Goal: Information Seeking & Learning: Compare options

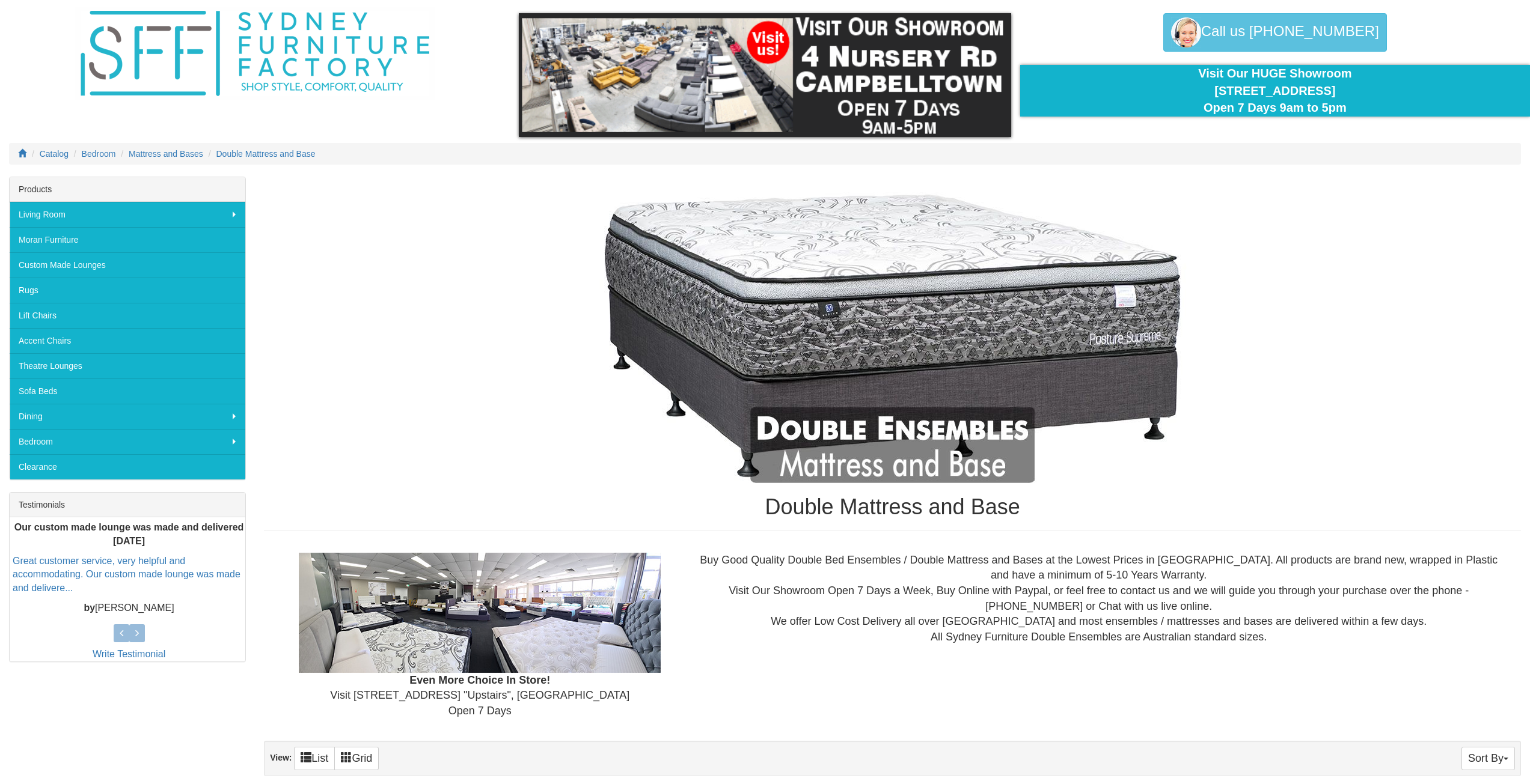
scroll to position [60, 0]
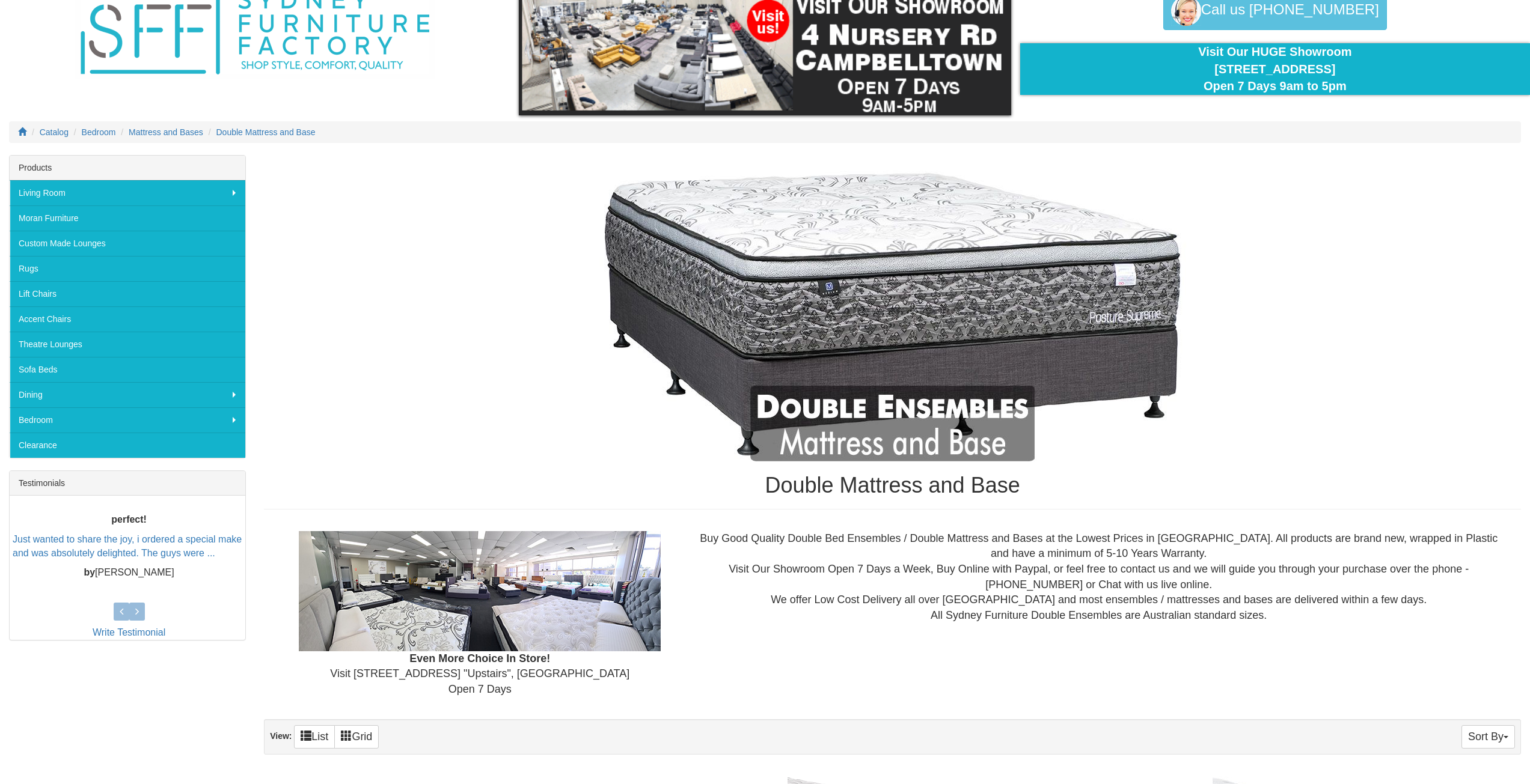
click at [905, 292] on img at bounding box center [893, 311] width 722 height 301
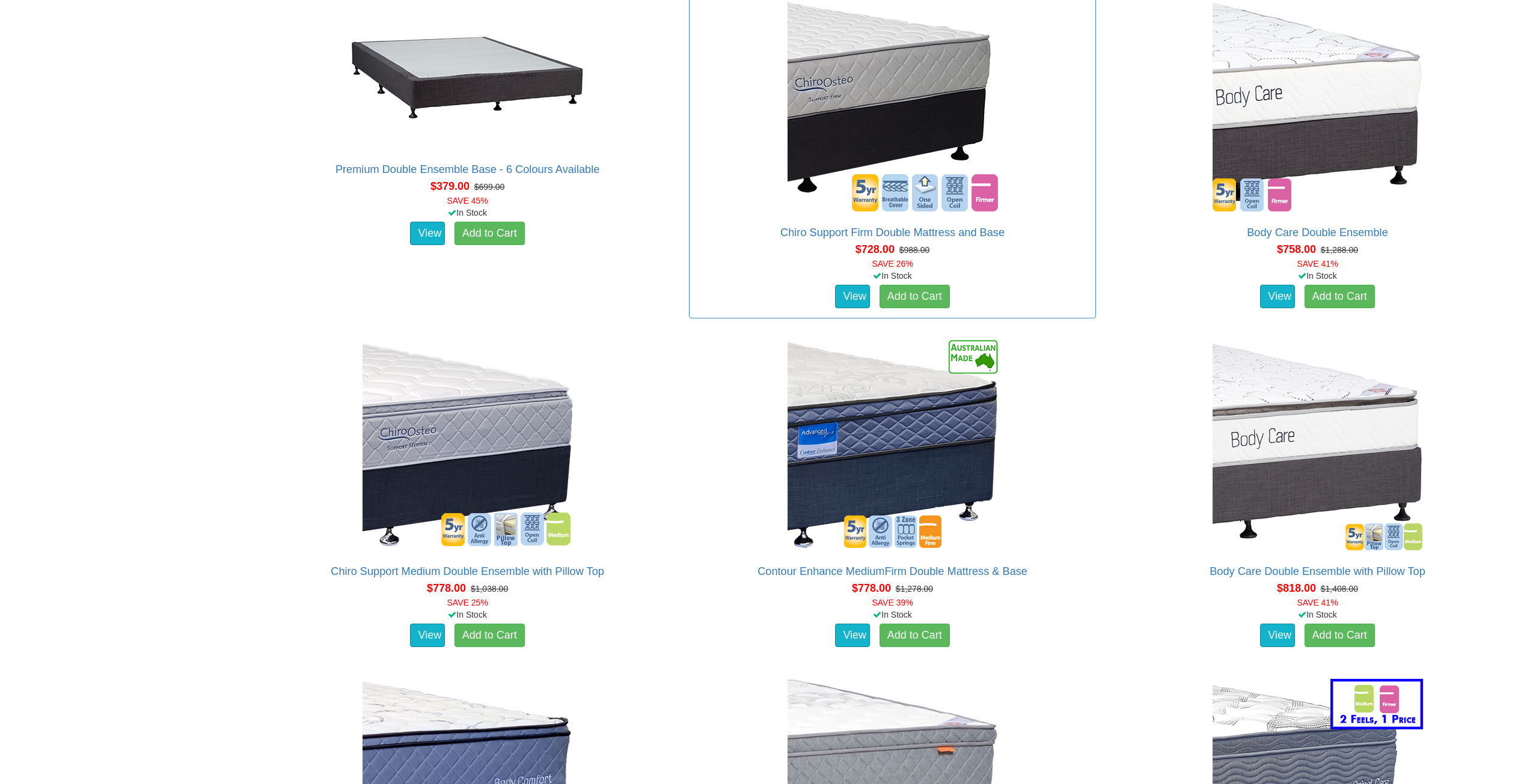
scroll to position [841, 0]
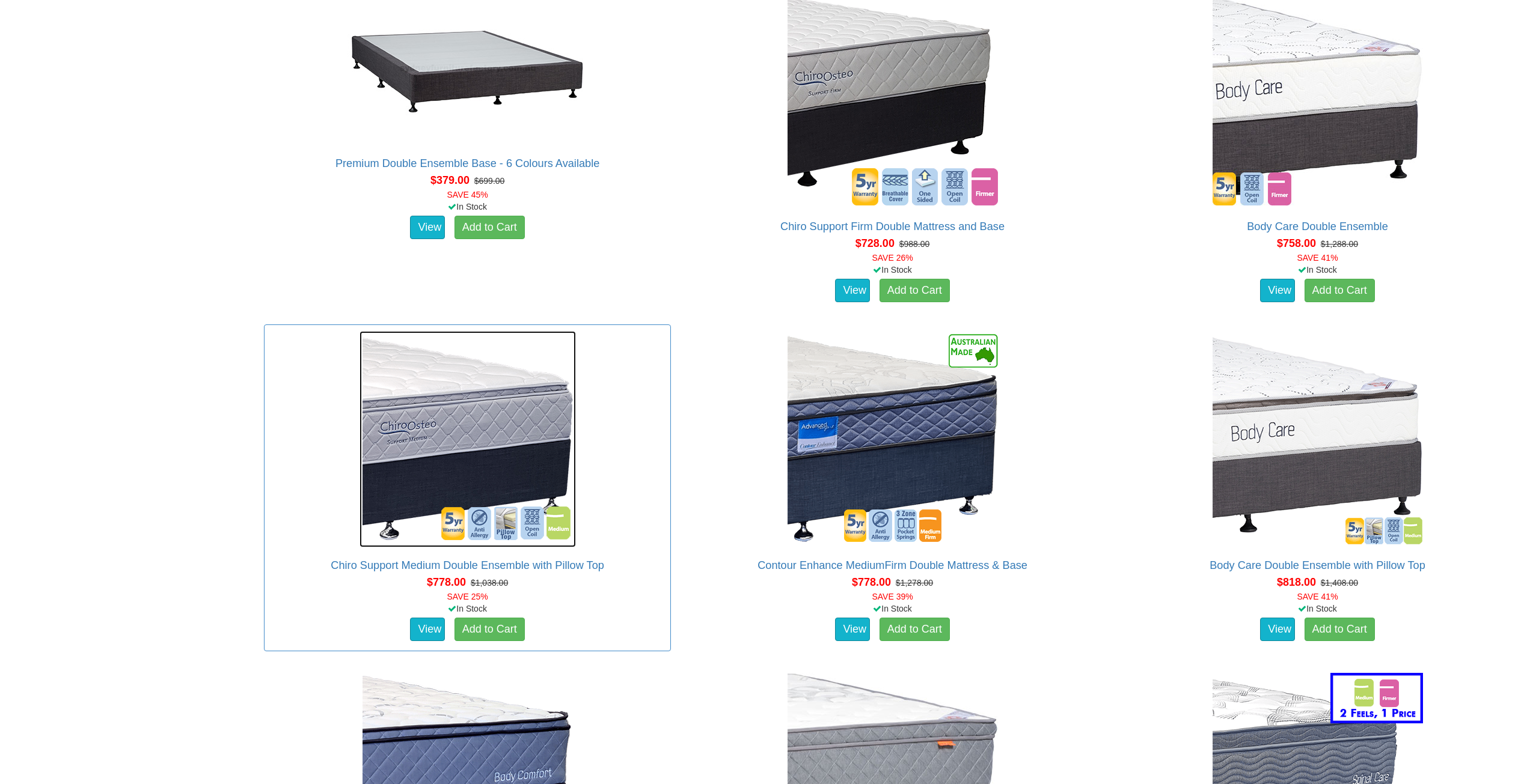
click at [486, 436] on img at bounding box center [467, 439] width 216 height 216
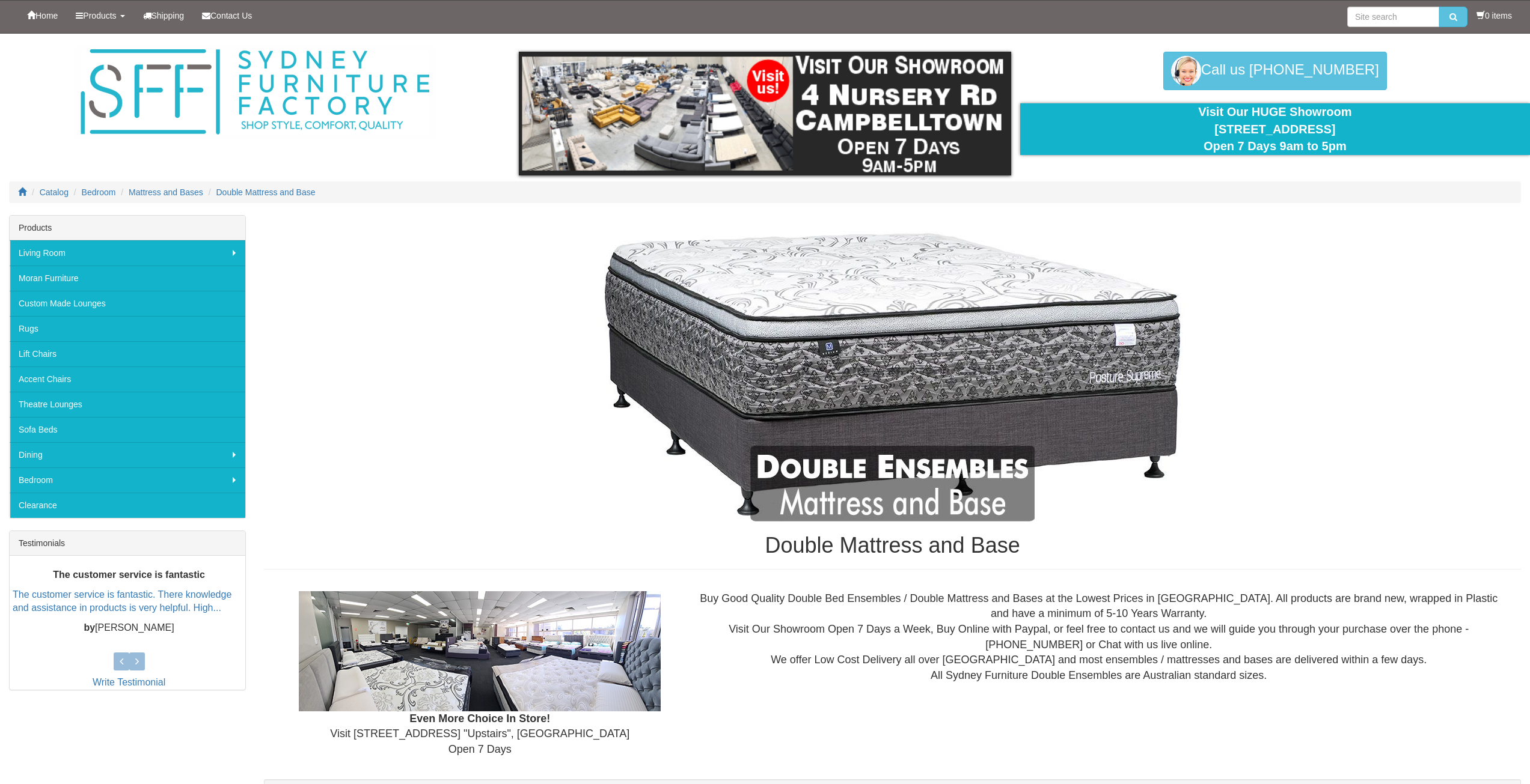
scroll to position [841, 0]
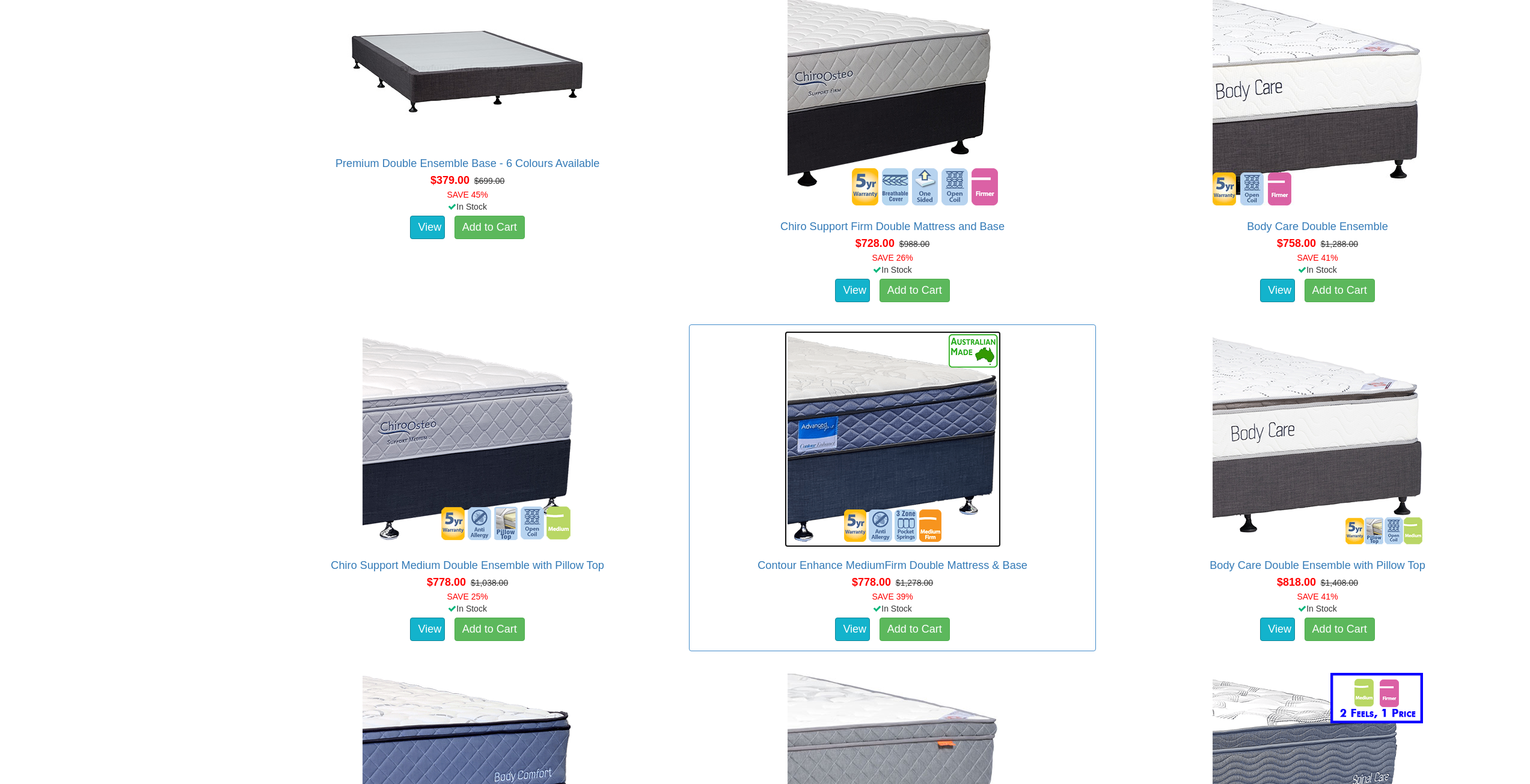
click at [893, 453] on img at bounding box center [892, 439] width 216 height 216
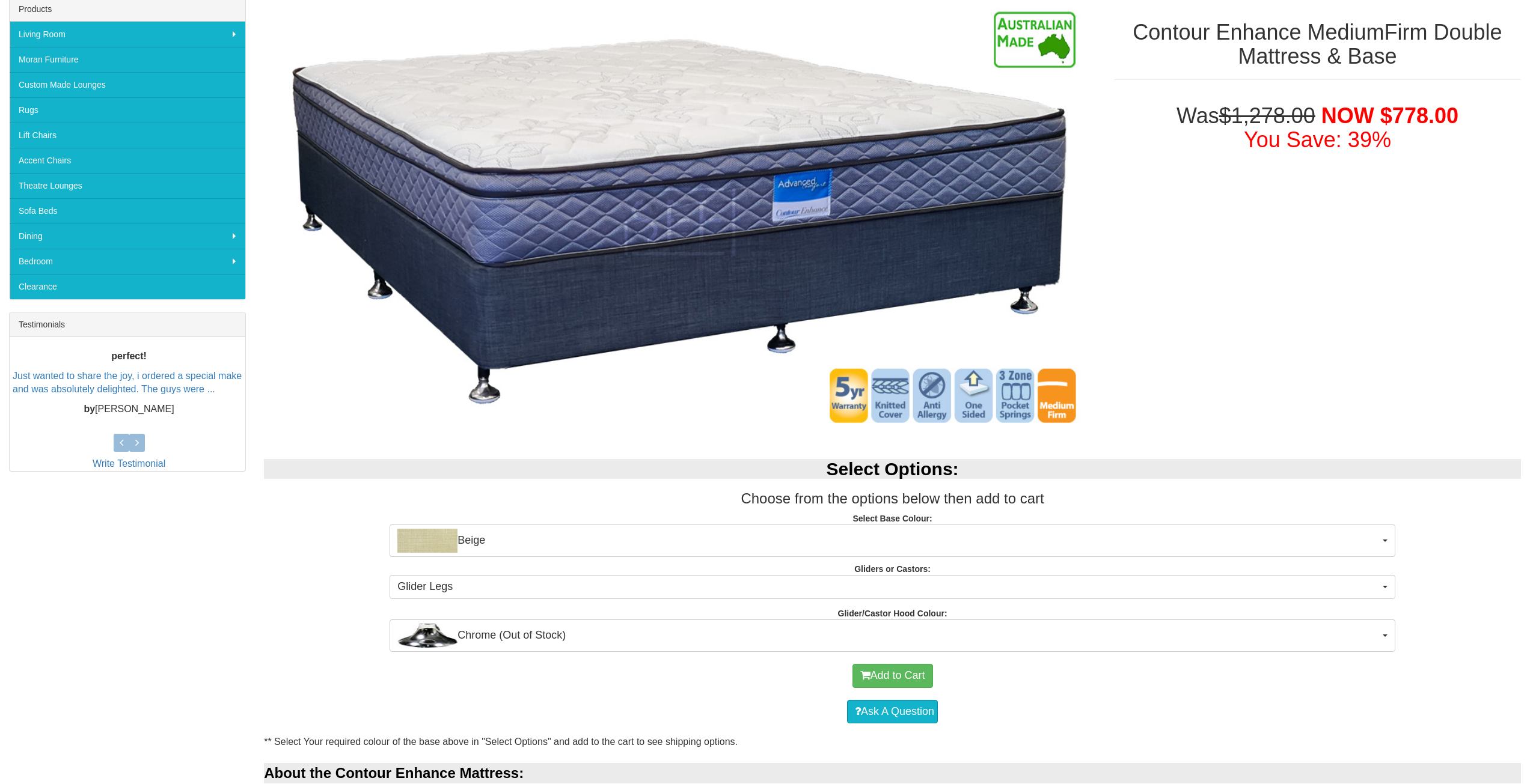
scroll to position [240, 0]
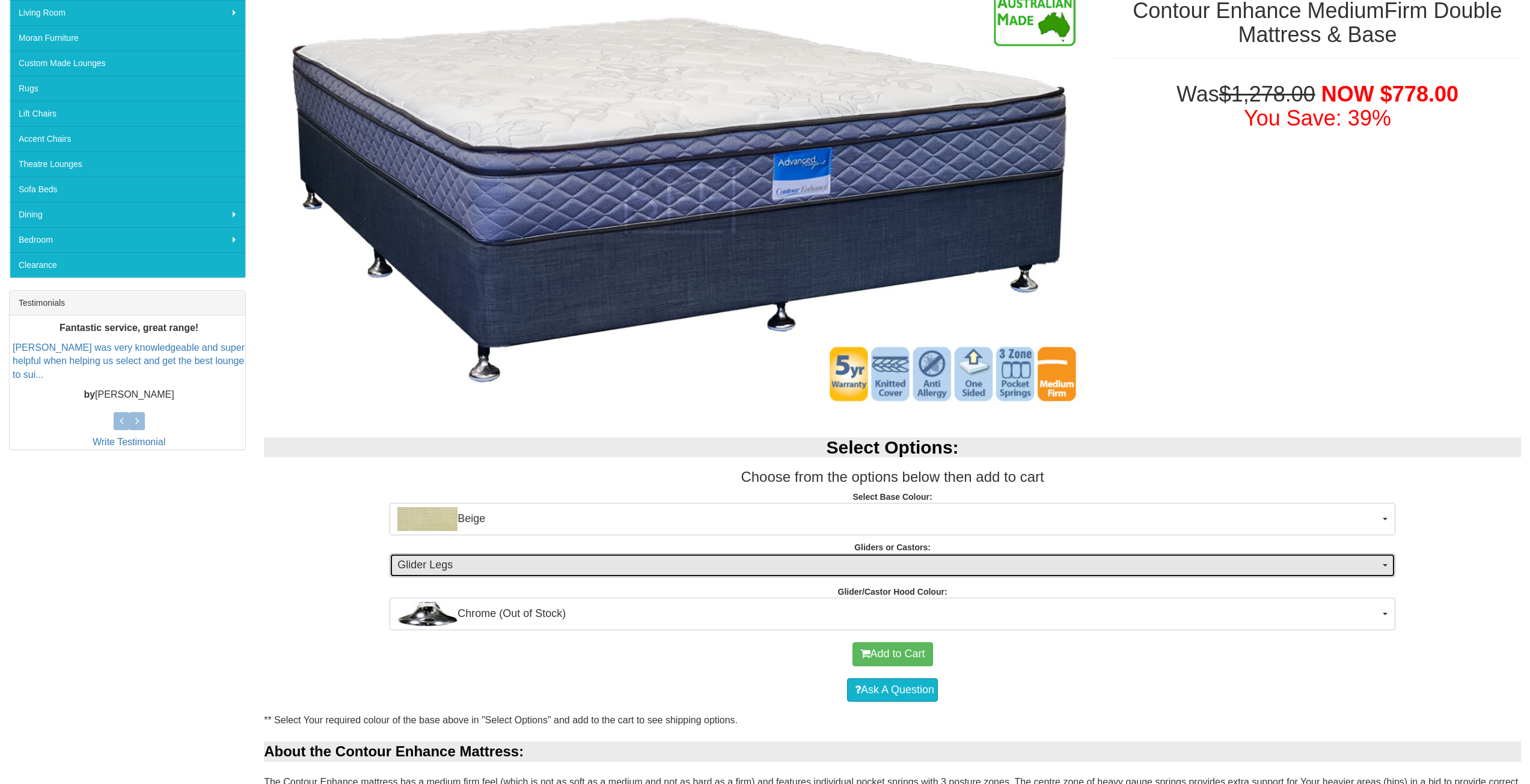
click at [1383, 568] on button "Glider Legs" at bounding box center [892, 565] width 1006 height 24
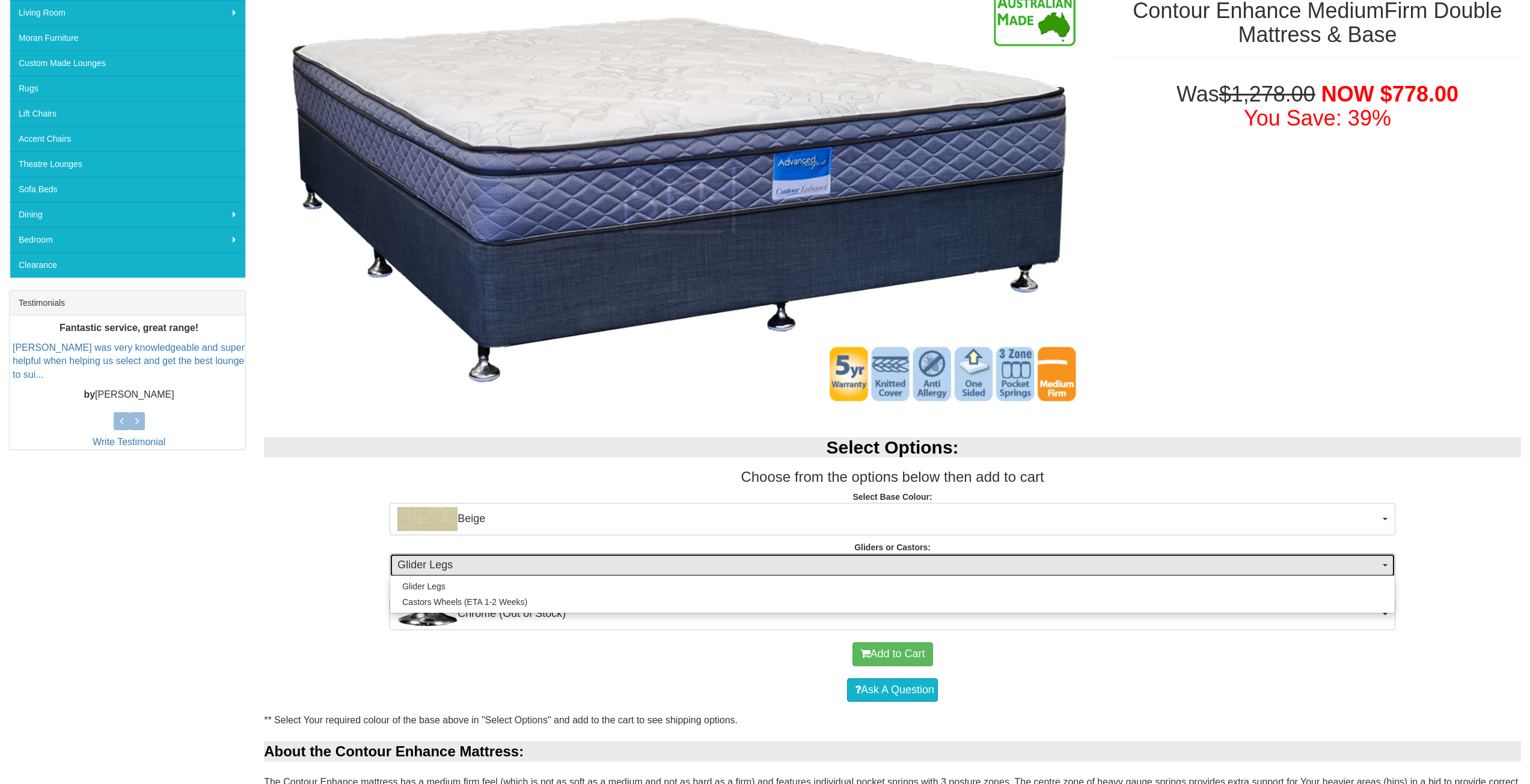
click at [1383, 568] on button "Glider Legs" at bounding box center [892, 565] width 1006 height 24
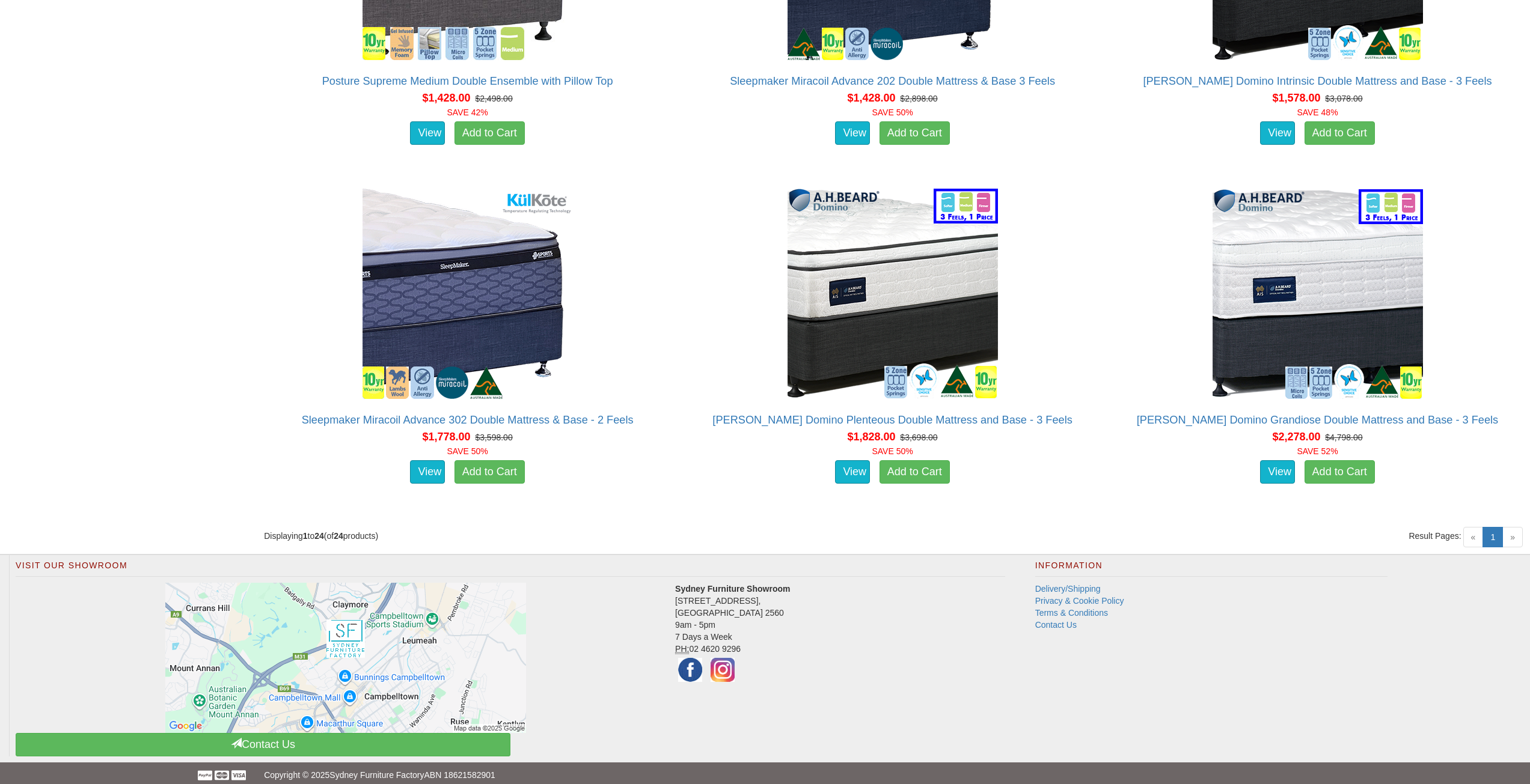
scroll to position [3030, 0]
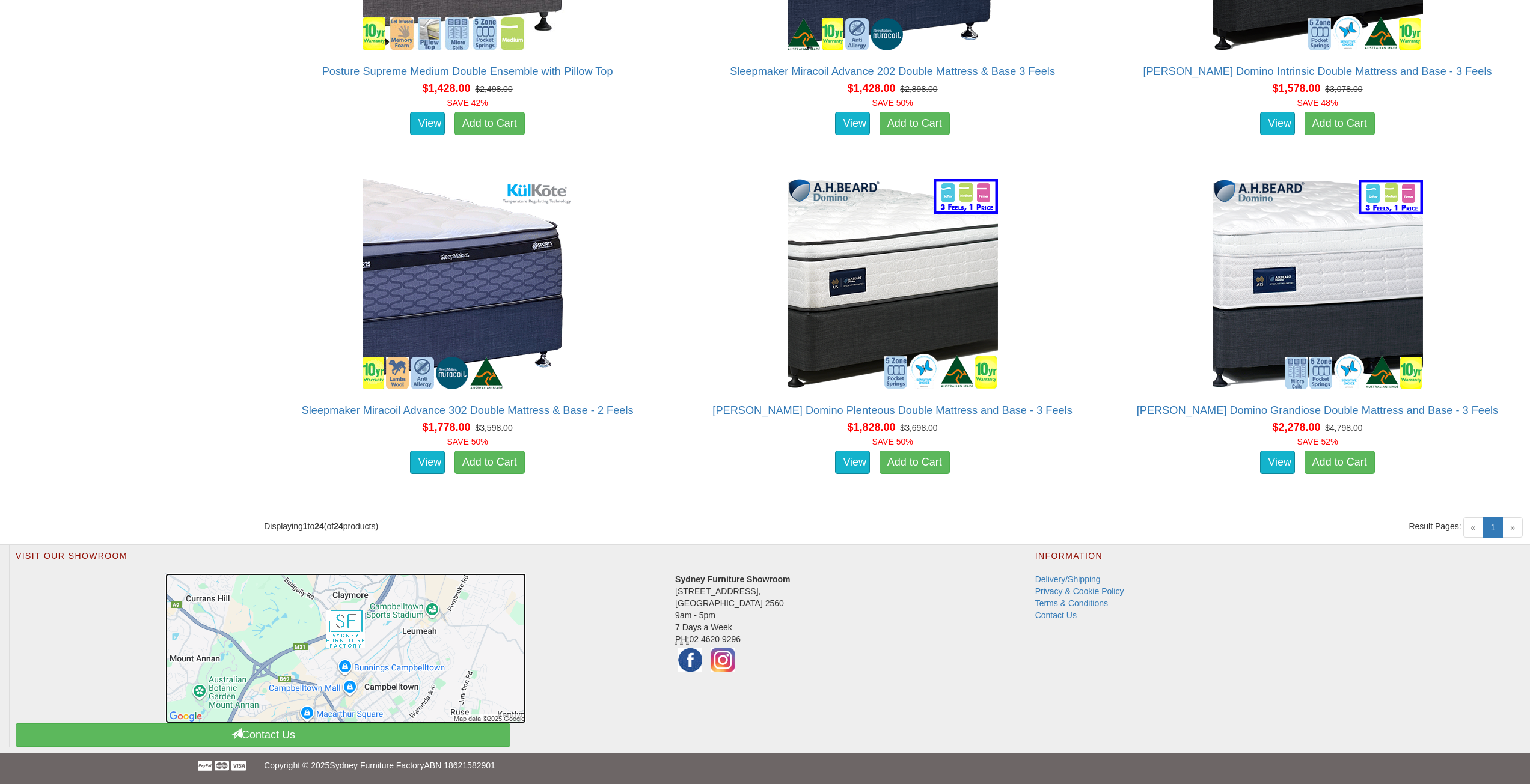
click at [369, 672] on img at bounding box center [346, 648] width 361 height 150
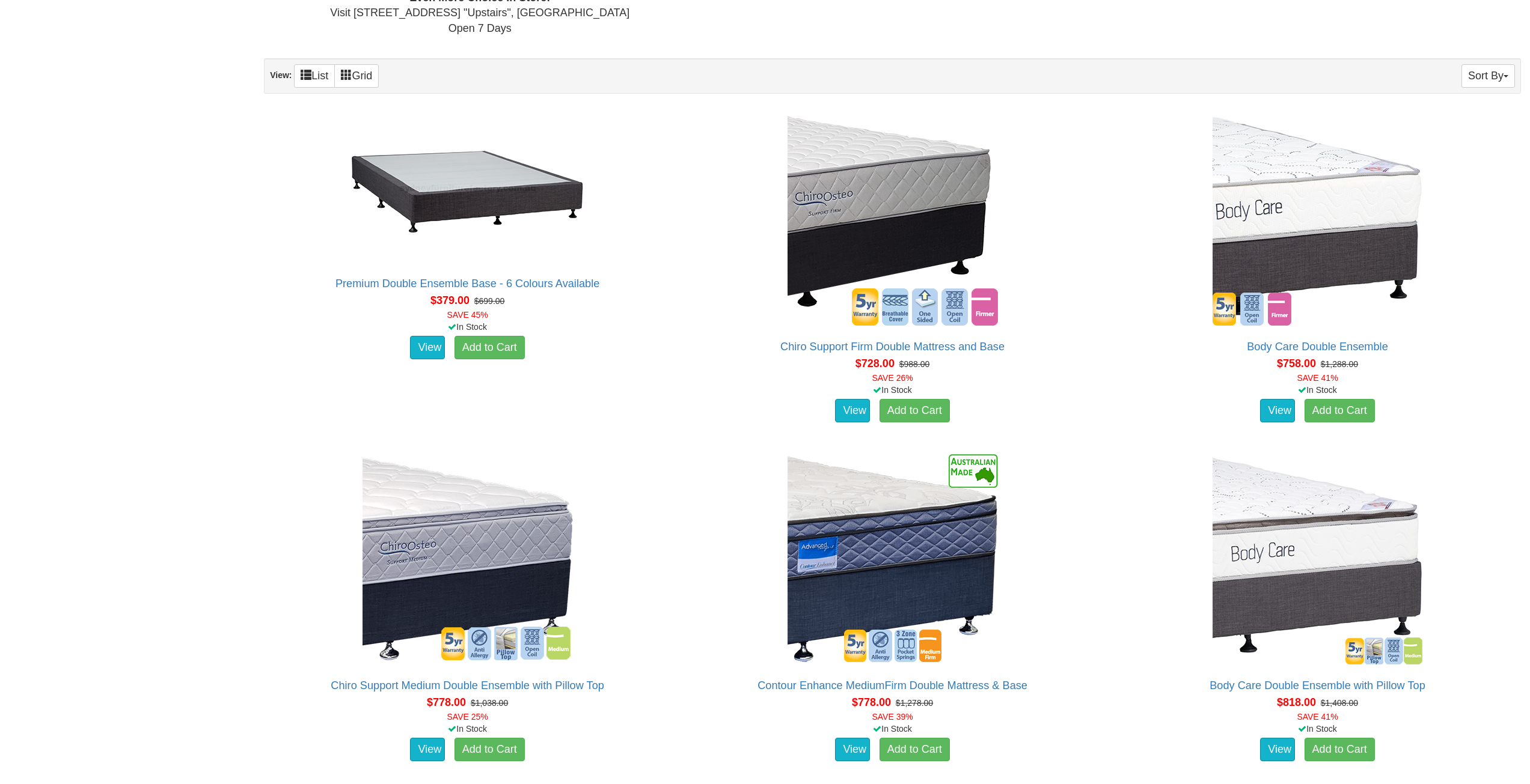
scroll to position [781, 0]
